Goal: Information Seeking & Learning: Learn about a topic

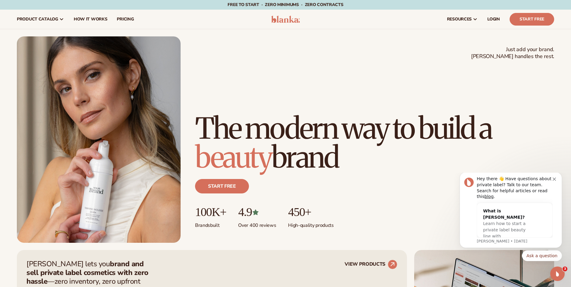
click at [555, 181] on icon "Dismiss notification" at bounding box center [554, 179] width 3 height 3
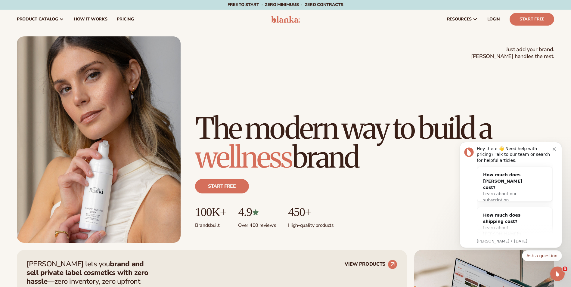
click at [528, 21] on link "Start Free" at bounding box center [532, 19] width 45 height 13
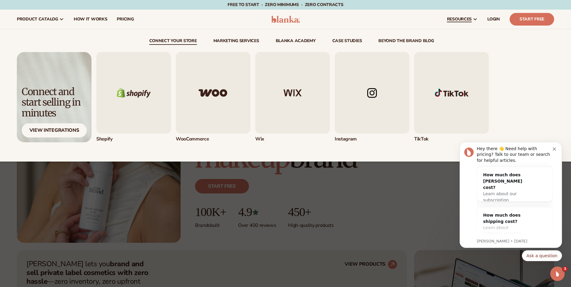
click at [220, 72] on img "2 / 5" at bounding box center [213, 93] width 75 height 82
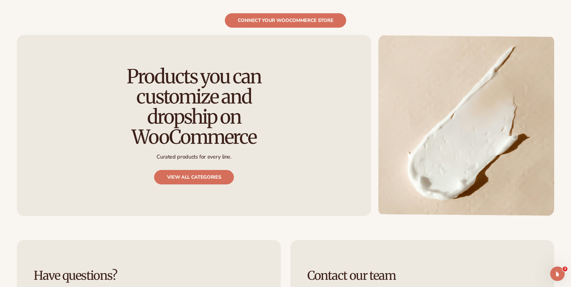
scroll to position [512, 0]
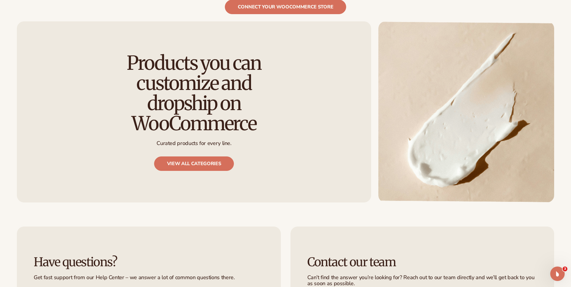
click at [182, 157] on link "View all categories" at bounding box center [194, 164] width 80 height 14
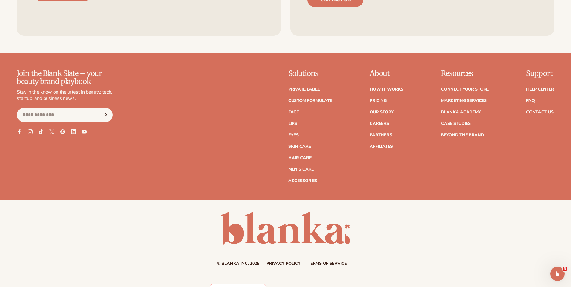
scroll to position [1175, 0]
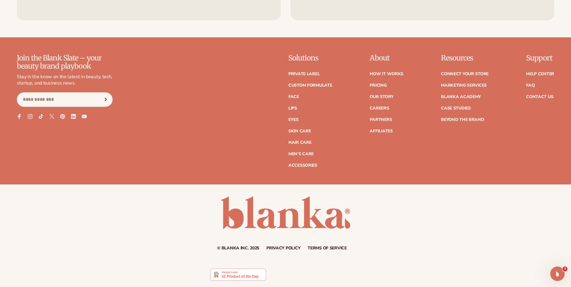
click at [459, 86] on link "Marketing services" at bounding box center [464, 85] width 46 height 4
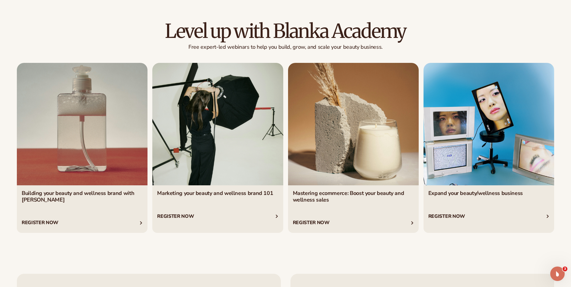
scroll to position [1445, 0]
